Goal: Find specific page/section: Find specific page/section

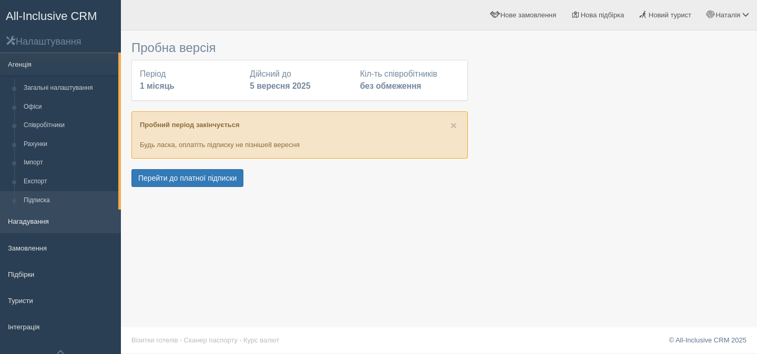
click at [50, 214] on link "Нагадування" at bounding box center [60, 221] width 121 height 23
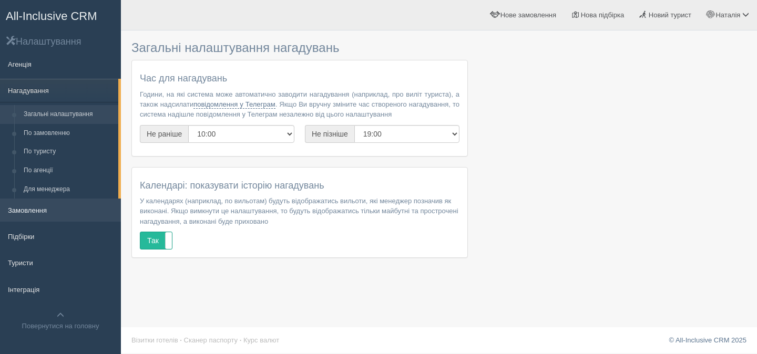
click at [58, 215] on link "Замовлення" at bounding box center [60, 210] width 121 height 23
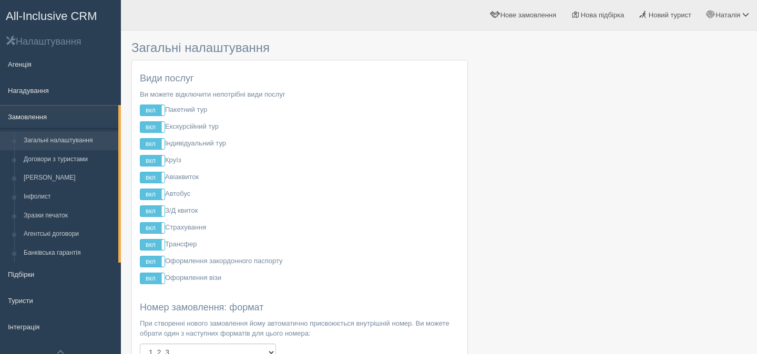
click at [76, 117] on link "Замовлення" at bounding box center [59, 116] width 118 height 23
click at [44, 19] on span "All-Inclusive CRM" at bounding box center [51, 15] width 91 height 13
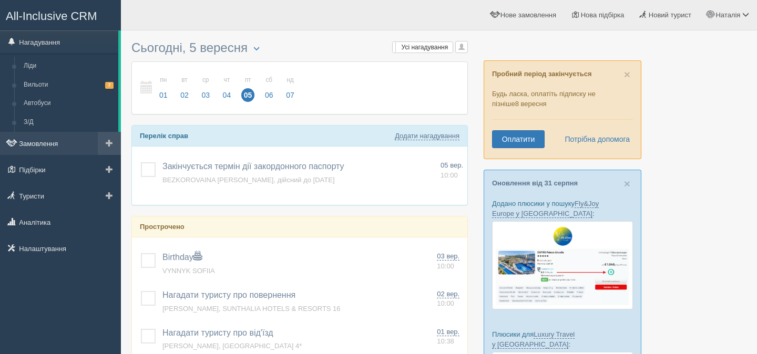
click at [32, 140] on link "Замовлення" at bounding box center [60, 143] width 121 height 23
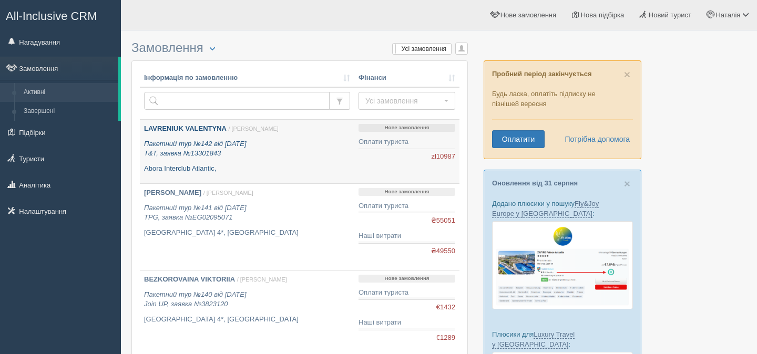
click at [291, 159] on div "LAVRENIUK VALENTYNA / Наталія К. Пакетний тур №142 від 03.09.2025 T&T, заявка №…" at bounding box center [247, 148] width 206 height 49
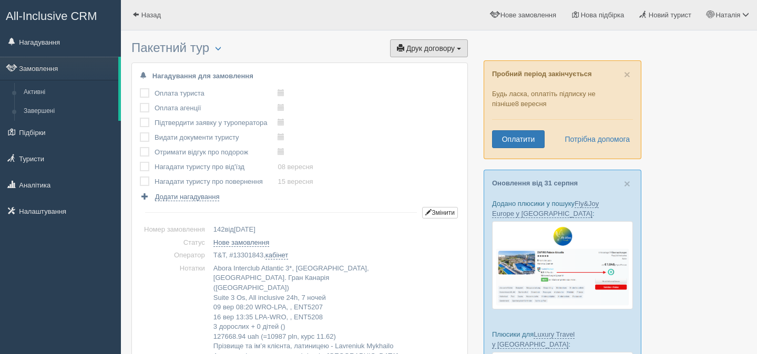
click at [452, 50] on span "Друк договору" at bounding box center [430, 48] width 48 height 8
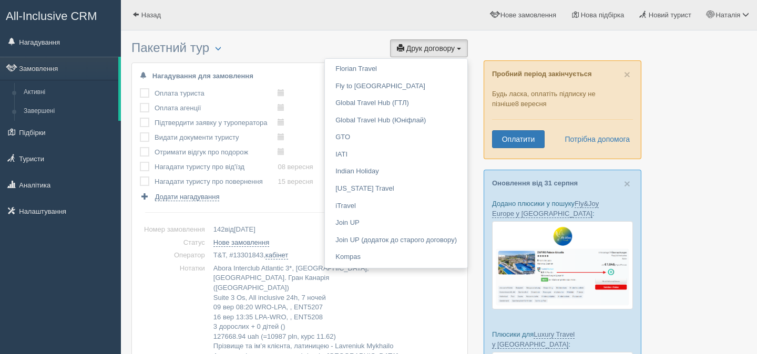
scroll to position [426, 0]
click at [321, 33] on div at bounding box center [438, 20] width 615 height 30
